Goal: Navigation & Orientation: Go to known website

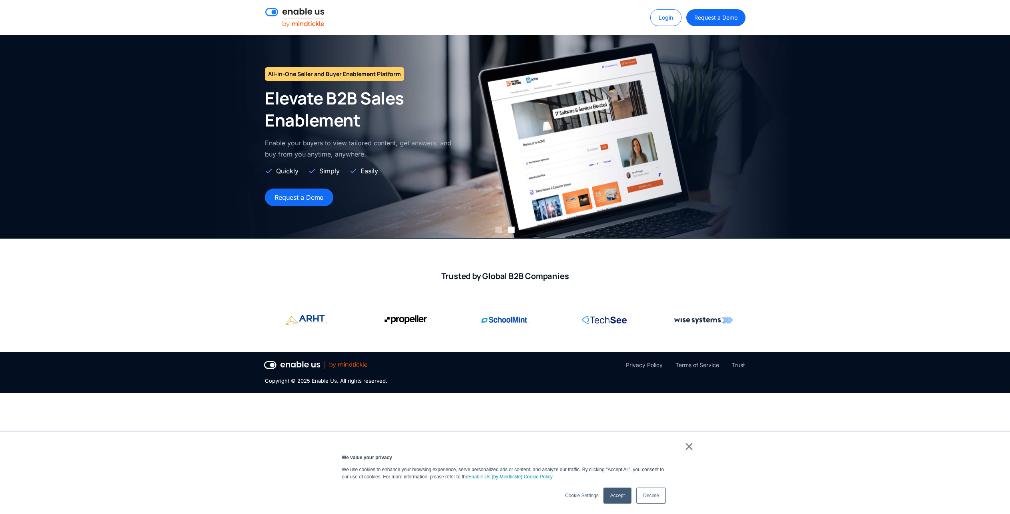
click at [623, 498] on link "Accept" at bounding box center [618, 496] width 28 height 16
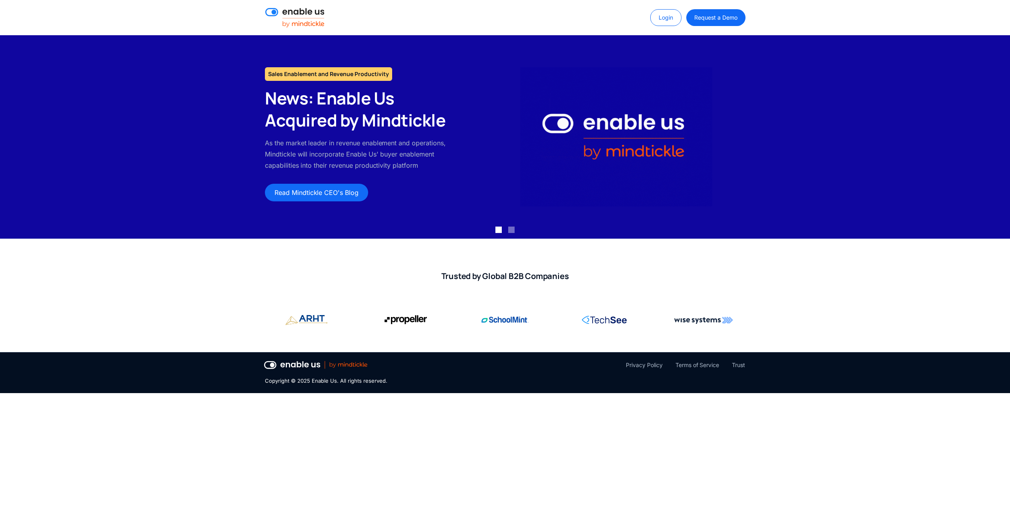
click at [627, 141] on img "1 of 2" at bounding box center [616, 136] width 192 height 139
click at [562, 135] on img "1 of 2" at bounding box center [616, 136] width 192 height 139
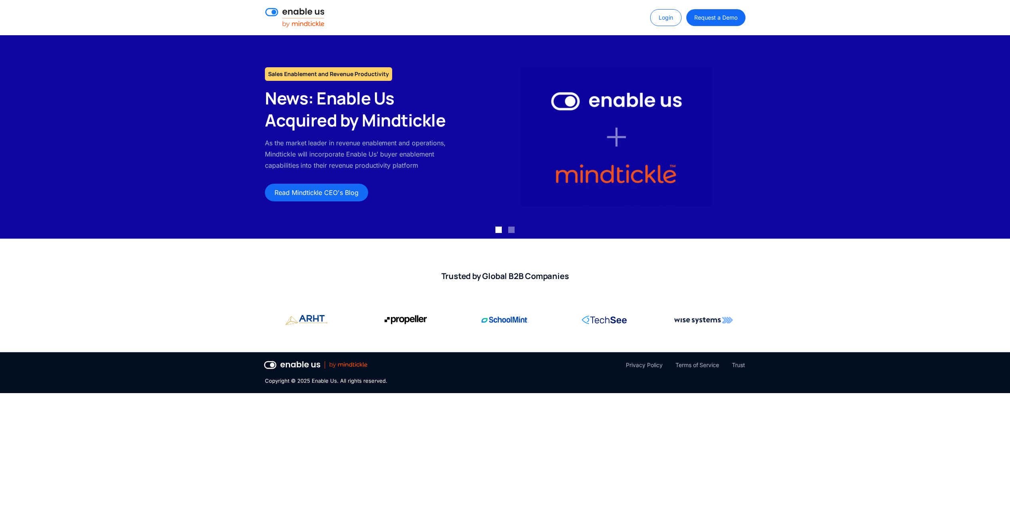
click at [569, 106] on img "1 of 2" at bounding box center [616, 136] width 192 height 139
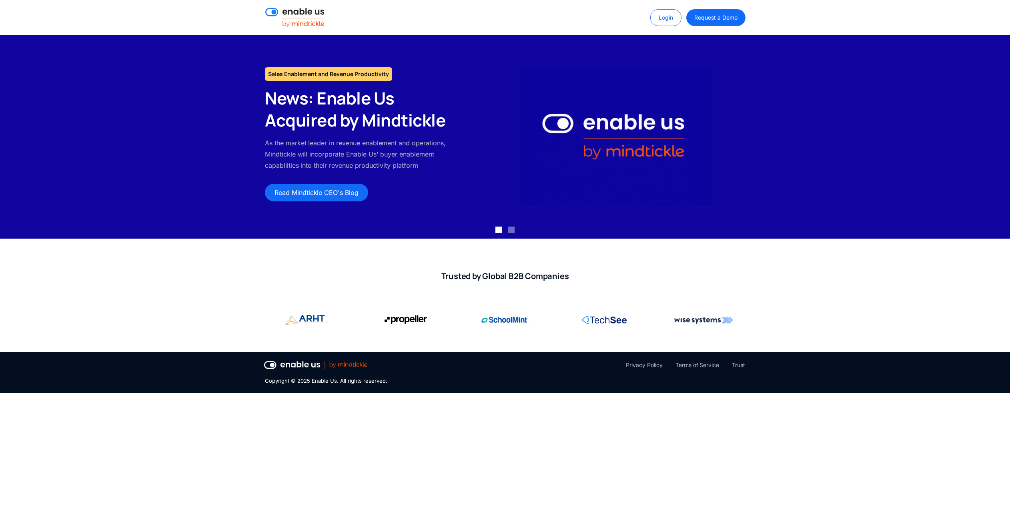
drag, startPoint x: 614, startPoint y: 139, endPoint x: 609, endPoint y: 145, distance: 7.4
click at [614, 139] on img "1 of 2" at bounding box center [616, 136] width 192 height 139
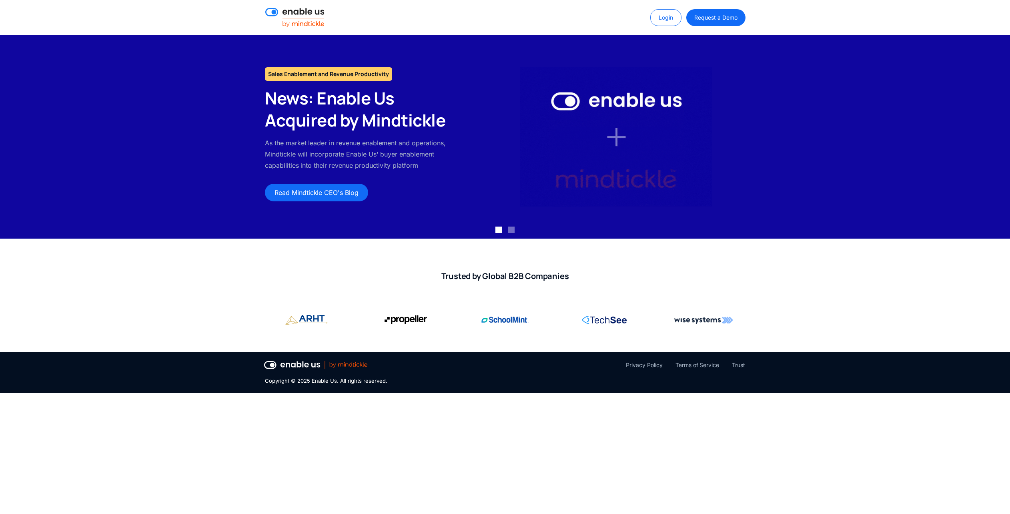
click at [584, 184] on img "1 of 2" at bounding box center [616, 136] width 192 height 139
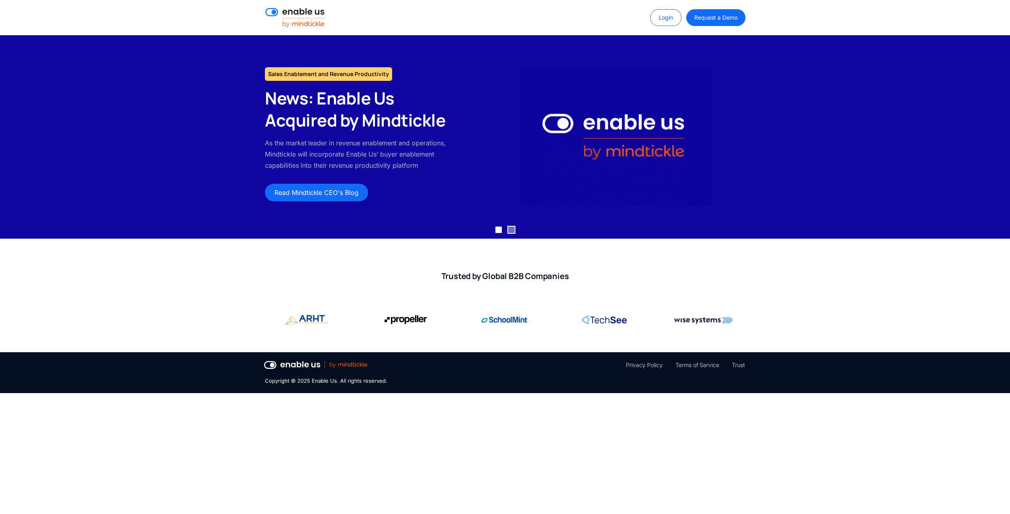
click at [514, 230] on div "Show slide 2 of 2" at bounding box center [511, 230] width 6 height 6
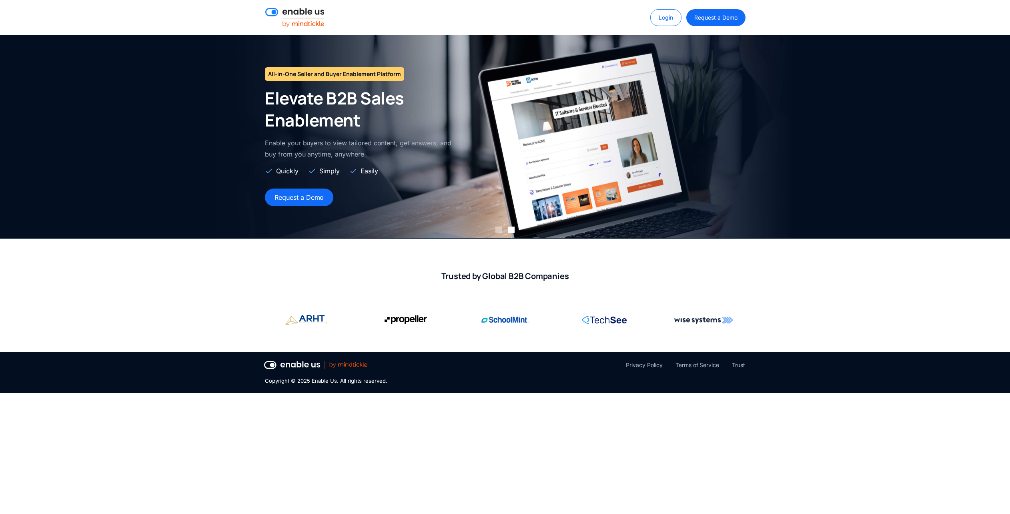
click at [306, 14] on img at bounding box center [294, 17] width 59 height 19
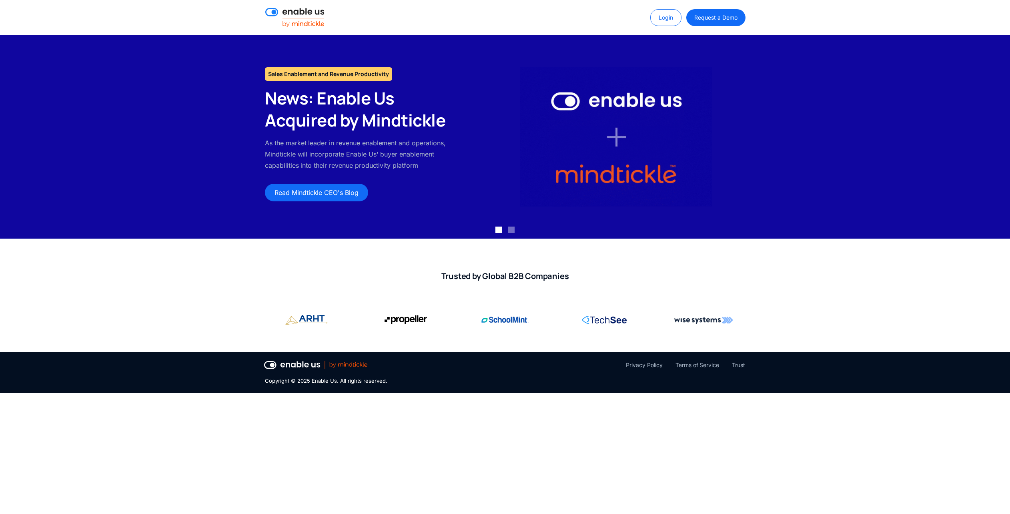
click at [297, 26] on img at bounding box center [294, 17] width 59 height 19
